Goal: Transaction & Acquisition: Purchase product/service

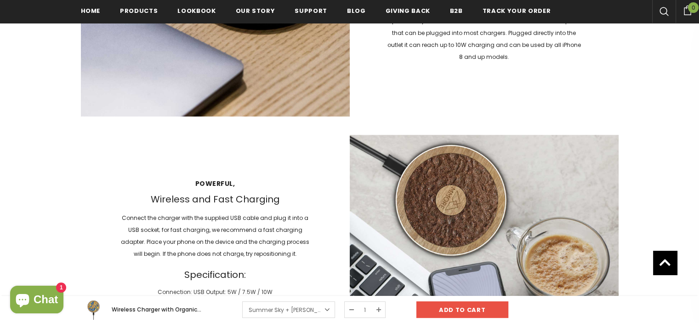
scroll to position [854, 0]
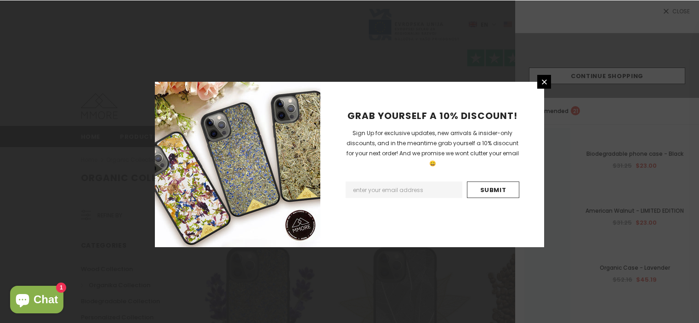
scroll to position [61, 0]
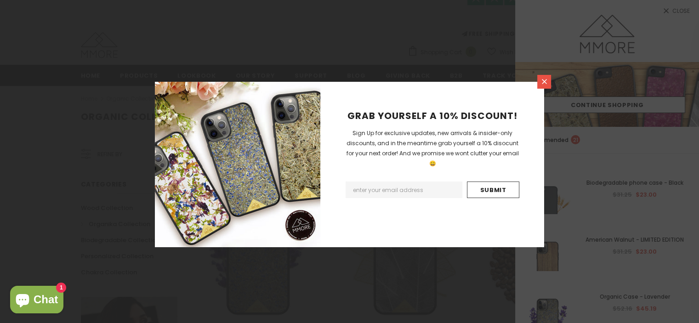
click at [542, 83] on icon at bounding box center [545, 82] width 8 height 8
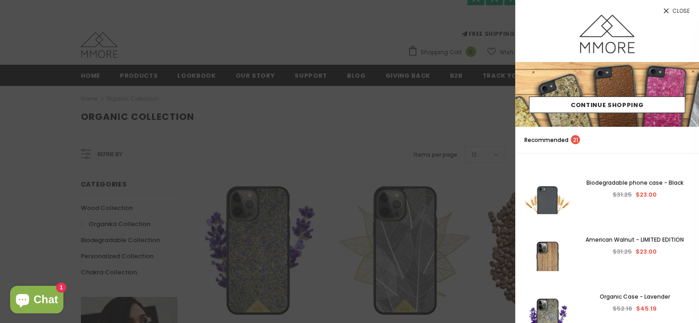
click at [479, 114] on div at bounding box center [349, 161] width 699 height 323
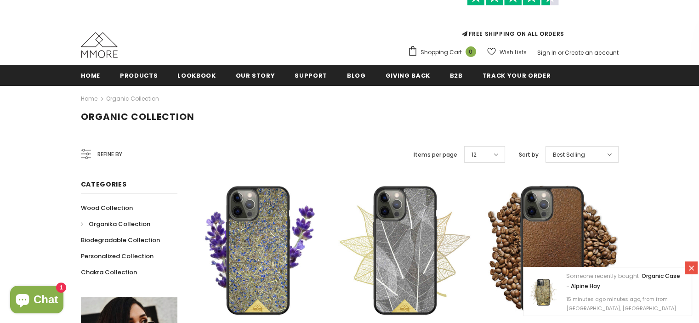
click at [691, 270] on icon at bounding box center [692, 268] width 8 height 8
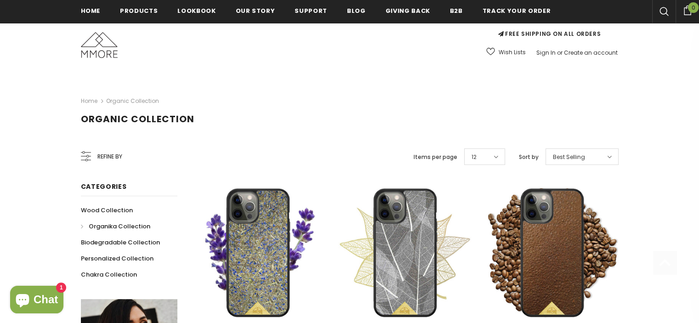
scroll to position [346, 0]
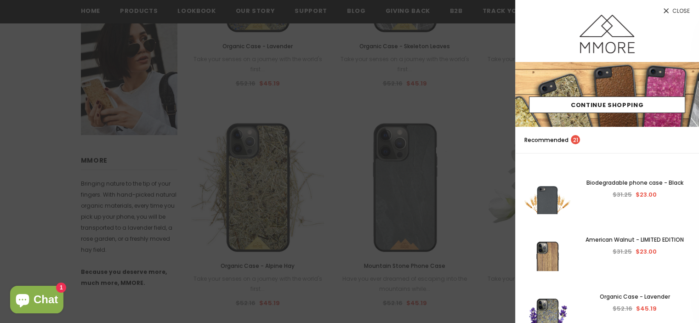
click at [470, 67] on div at bounding box center [349, 161] width 699 height 323
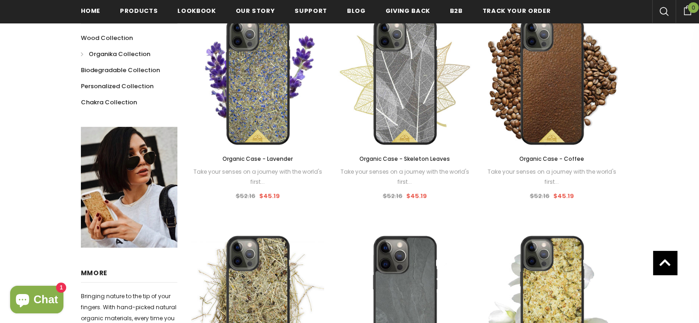
scroll to position [0, 0]
